Goal: Information Seeking & Learning: Find specific page/section

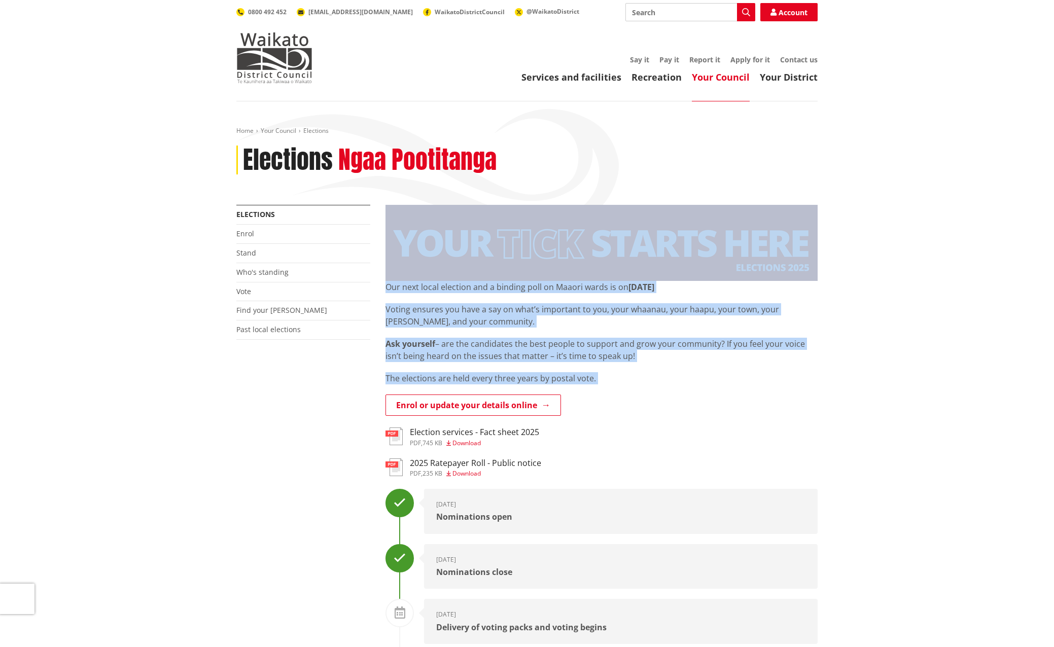
drag, startPoint x: 410, startPoint y: 232, endPoint x: 439, endPoint y: 253, distance: 35.9
drag, startPoint x: 439, startPoint y: 253, endPoint x: 554, endPoint y: 359, distance: 157.2
click at [554, 359] on p "Ask yourself – are the candidates the best people to support and grow your comm…" at bounding box center [601, 350] width 432 height 24
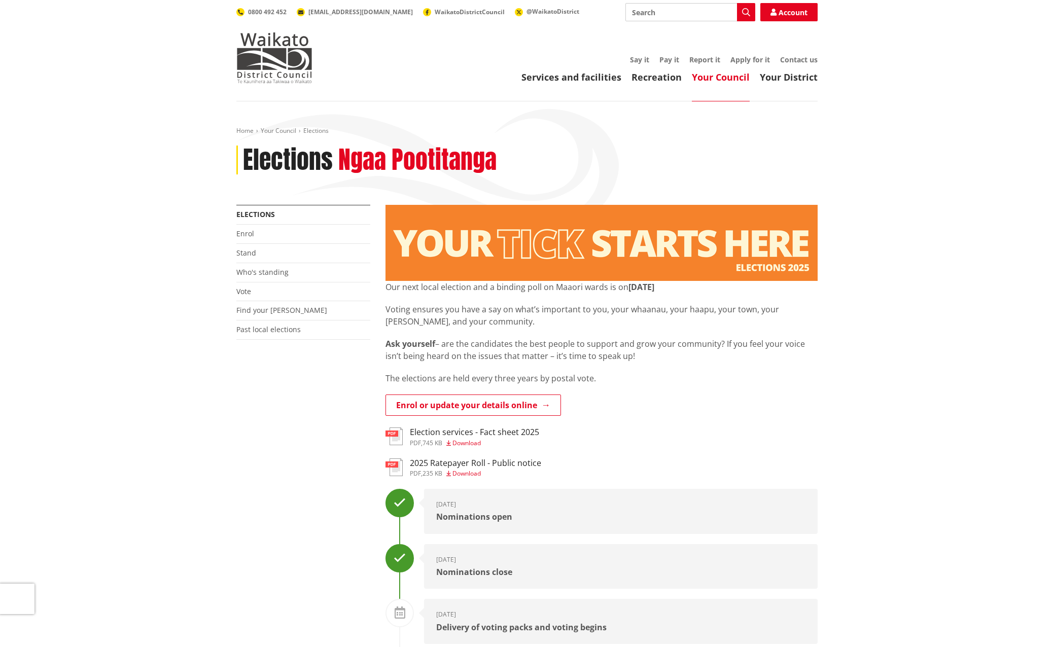
click at [553, 354] on p "Ask yourself – are the candidates the best people to support and grow your comm…" at bounding box center [601, 350] width 432 height 24
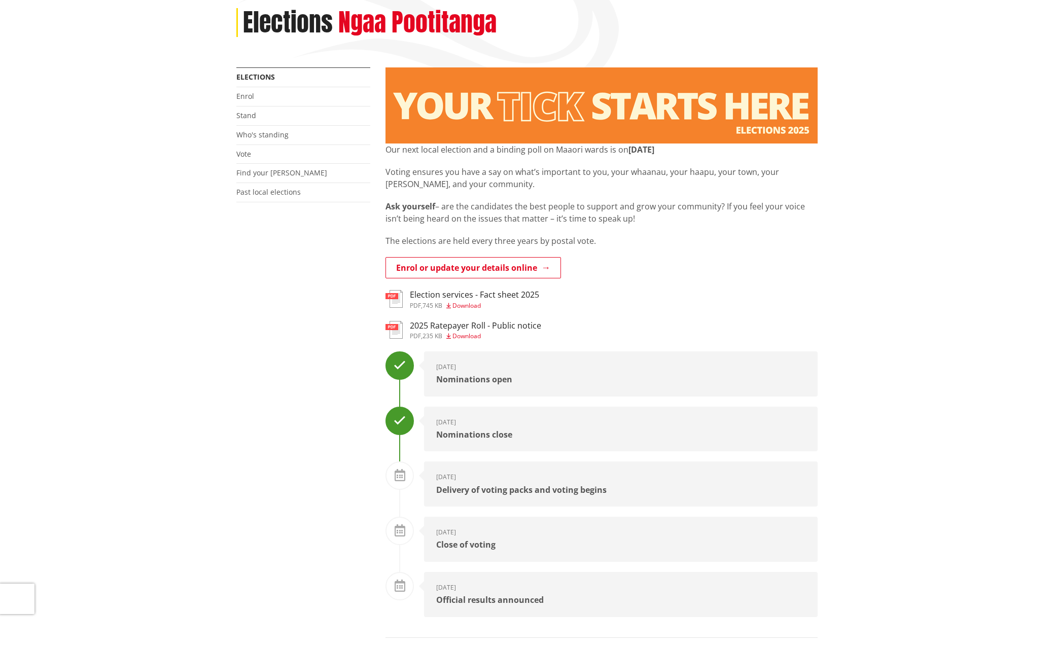
scroll to position [152, 0]
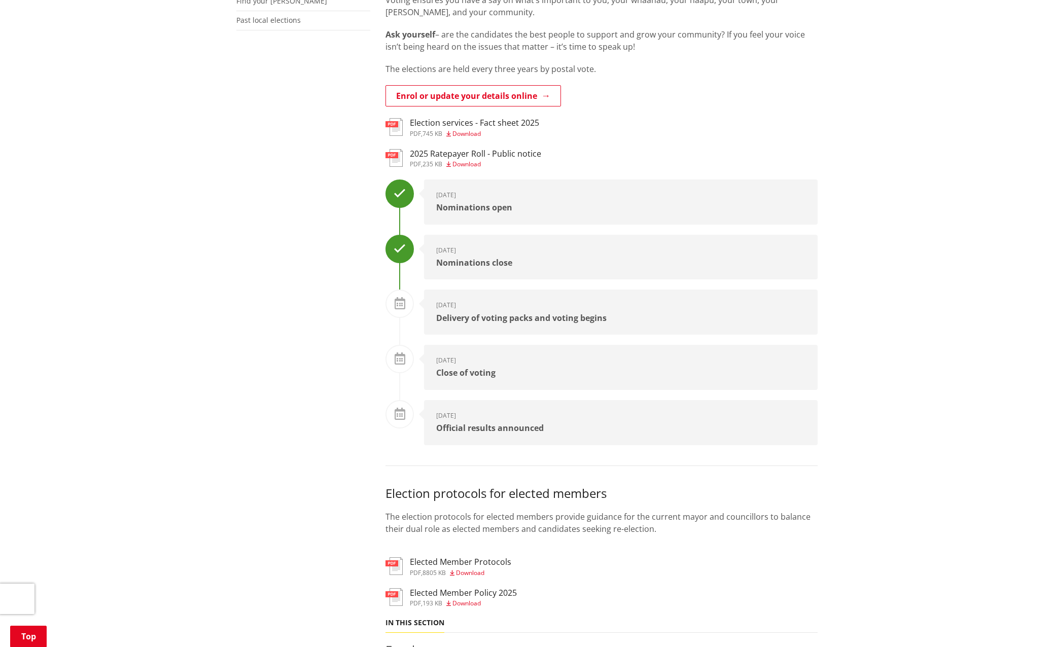
scroll to position [456, 0]
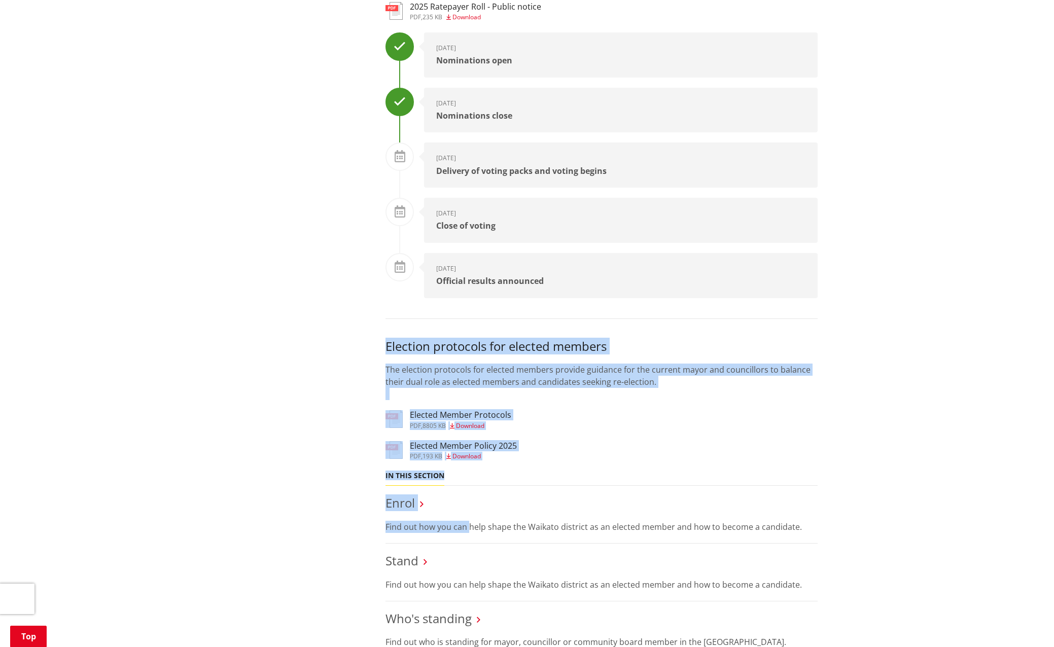
drag, startPoint x: 449, startPoint y: 524, endPoint x: 249, endPoint y: 320, distance: 284.7
click at [249, 320] on div "More from this section Elections Enrol Stand Who's standing Vote Find your ward…" at bounding box center [527, 379] width 596 height 1261
drag, startPoint x: 249, startPoint y: 320, endPoint x: 244, endPoint y: 400, distance: 79.3
click at [244, 400] on div "More from this section Elections Enrol Stand Who's standing Vote Find your ward…" at bounding box center [527, 379] width 596 height 1261
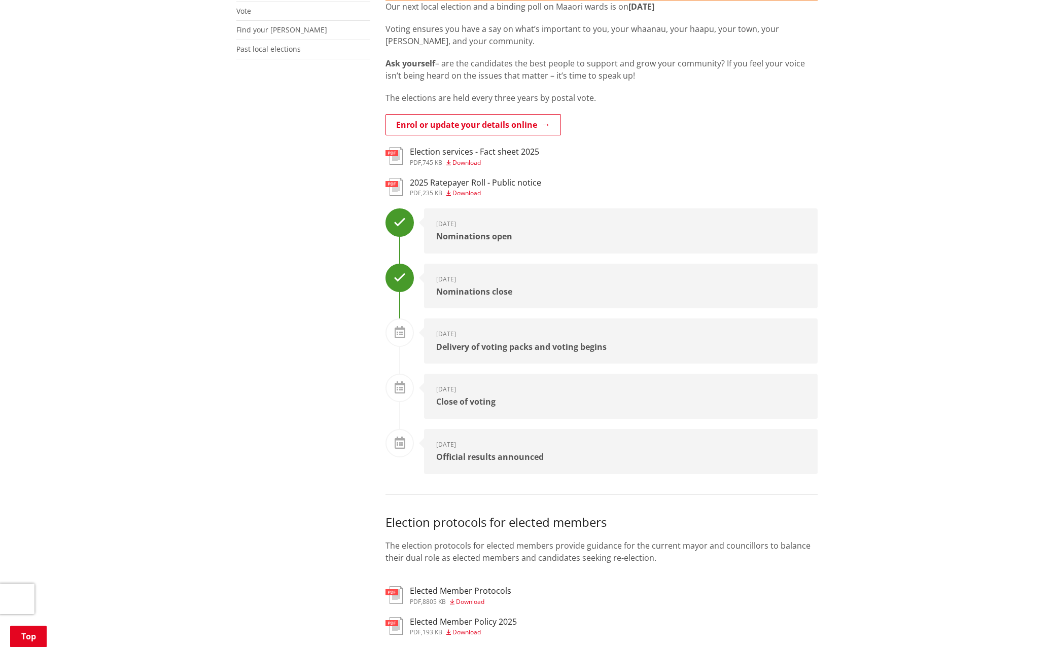
scroll to position [101, 0]
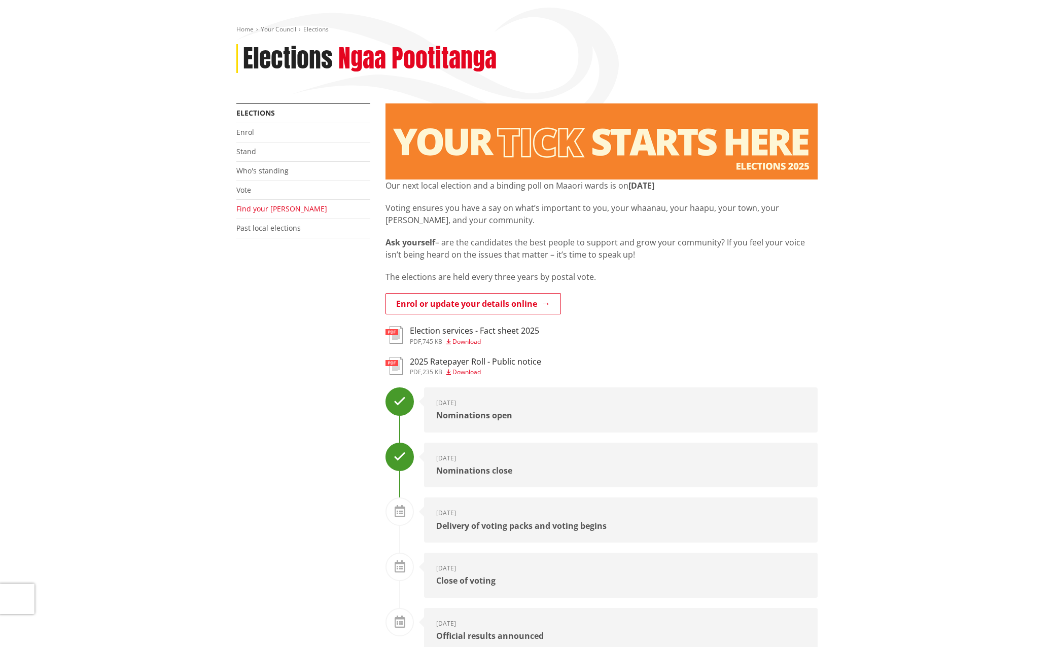
click at [245, 212] on link "Find your [PERSON_NAME]" at bounding box center [281, 209] width 91 height 10
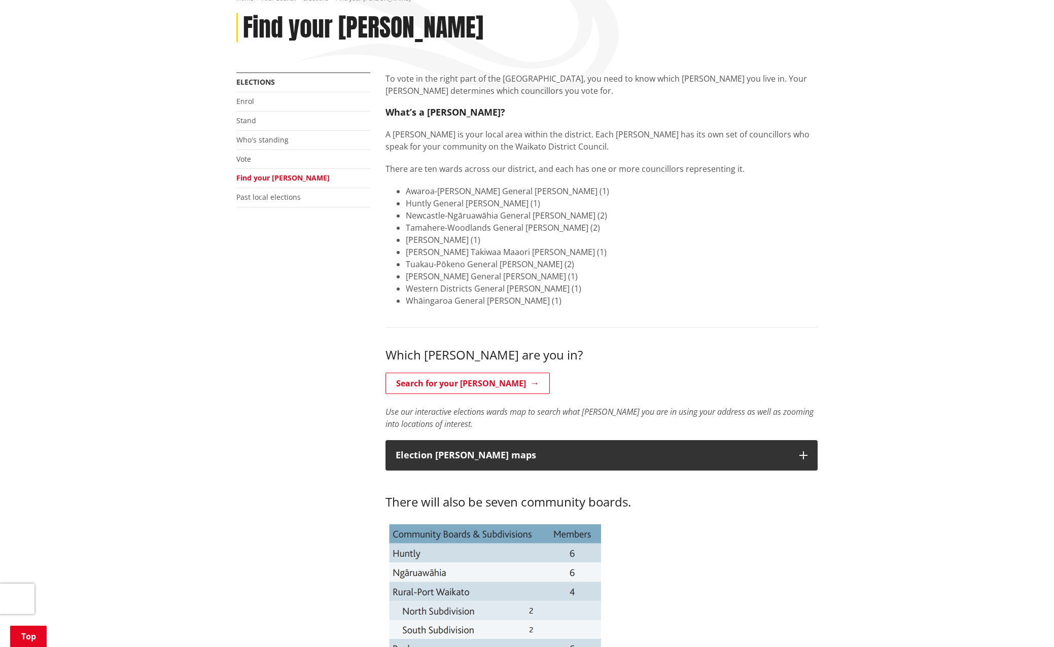
scroll to position [203, 0]
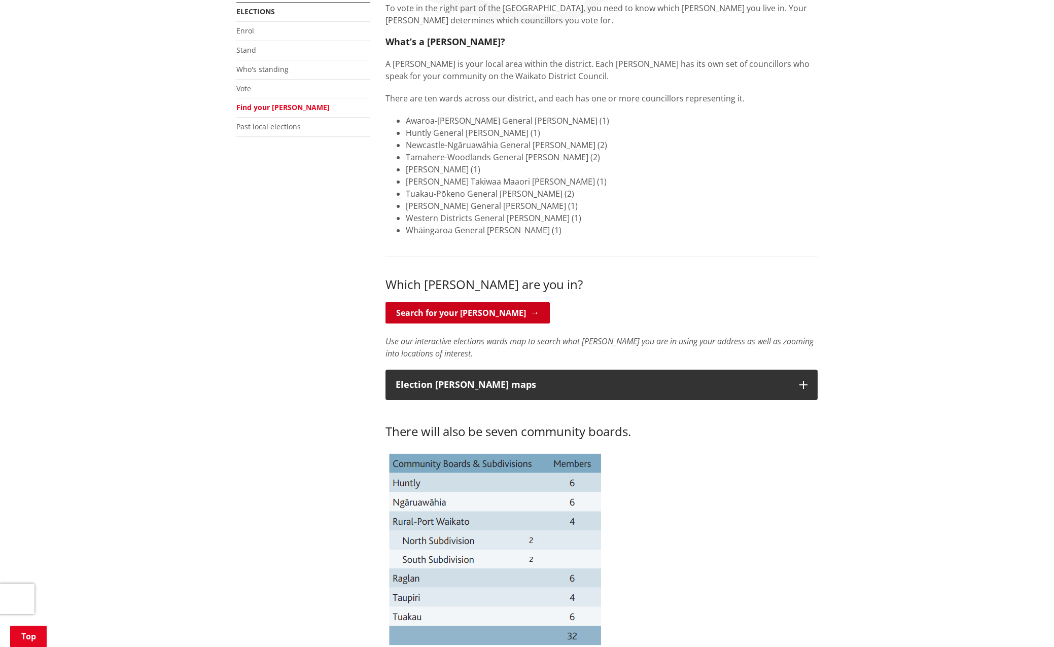
click at [461, 320] on link "Search for your [PERSON_NAME]" at bounding box center [467, 312] width 164 height 21
